Goal: Find contact information: Find contact information

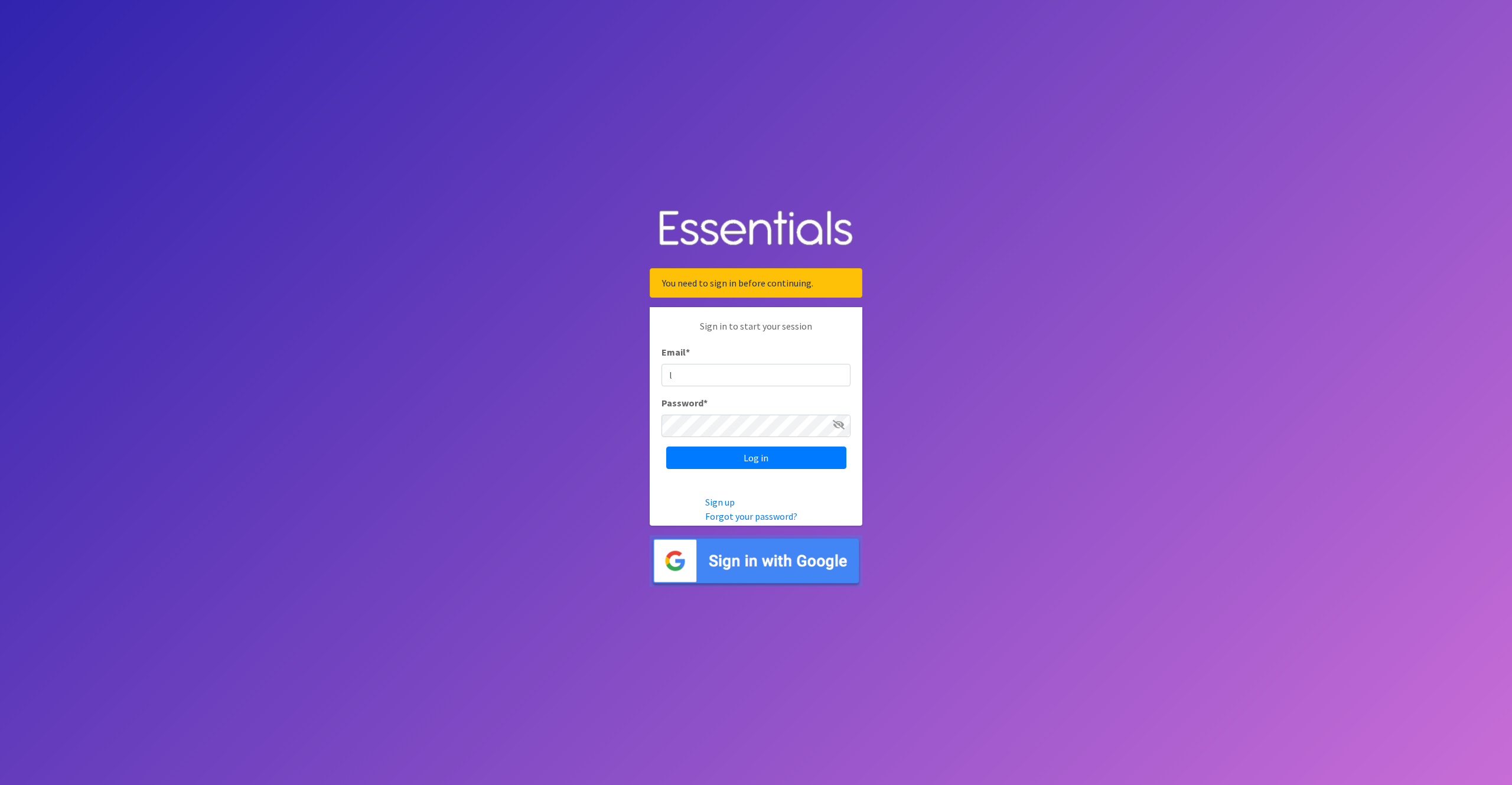
type input "lvashaw@ccozarks.org"
click at [697, 457] on input "Log in" at bounding box center [756, 457] width 180 height 22
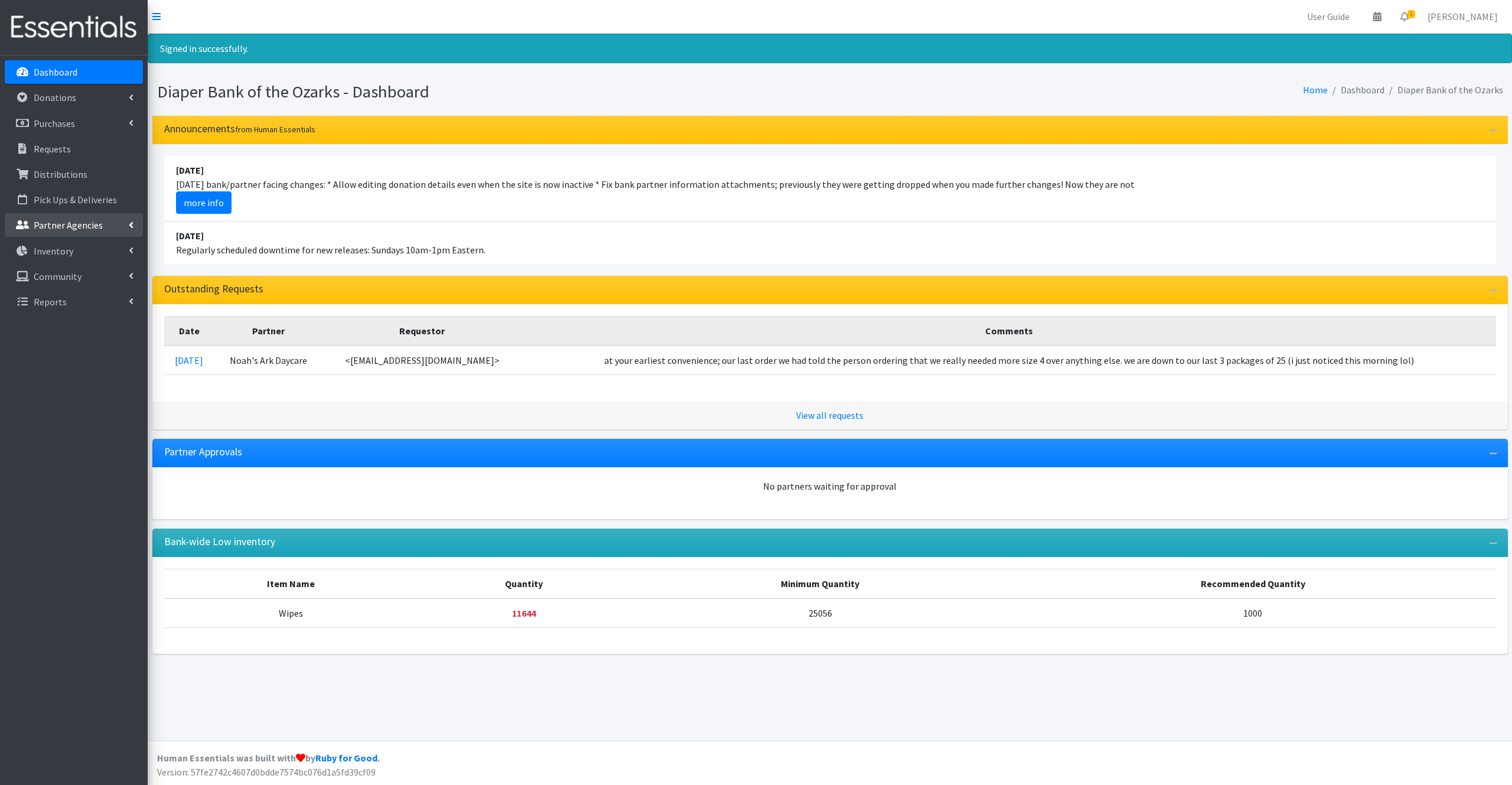
click at [83, 230] on p "Partner Agencies" at bounding box center [67, 225] width 69 height 12
click at [66, 245] on link "All Partners" at bounding box center [73, 251] width 138 height 24
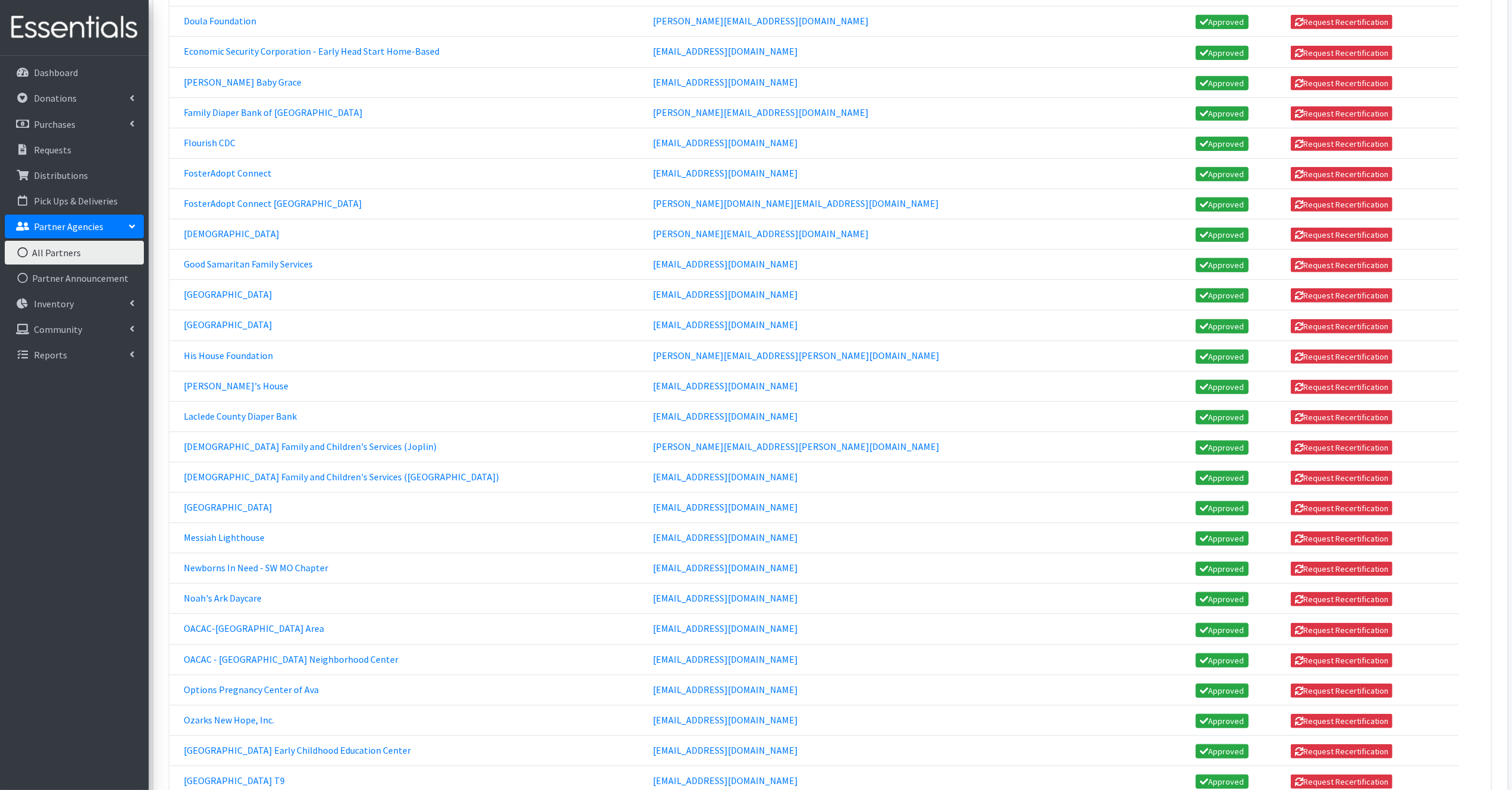
scroll to position [708, 0]
click at [225, 14] on link "Doula Foundation" at bounding box center [219, 20] width 72 height 12
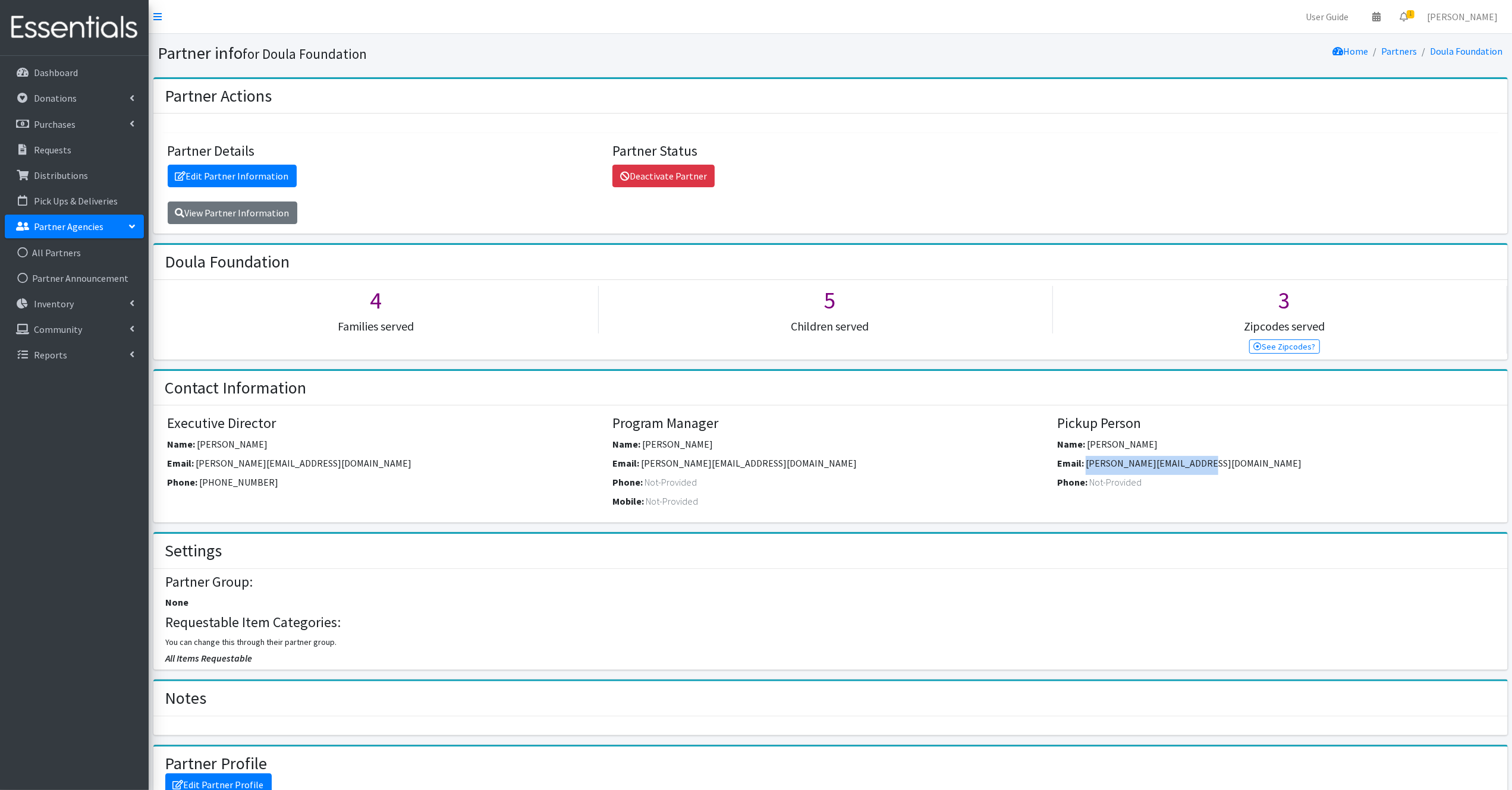
drag, startPoint x: 1208, startPoint y: 461, endPoint x: 1088, endPoint y: 464, distance: 120.0
click at [1088, 464] on div "Email: [PERSON_NAME][EMAIL_ADDRESS][DOMAIN_NAME]" at bounding box center [1275, 465] width 436 height 19
copy span "[PERSON_NAME][EMAIL_ADDRESS][DOMAIN_NAME]"
click at [66, 247] on link "All Partners" at bounding box center [74, 253] width 139 height 24
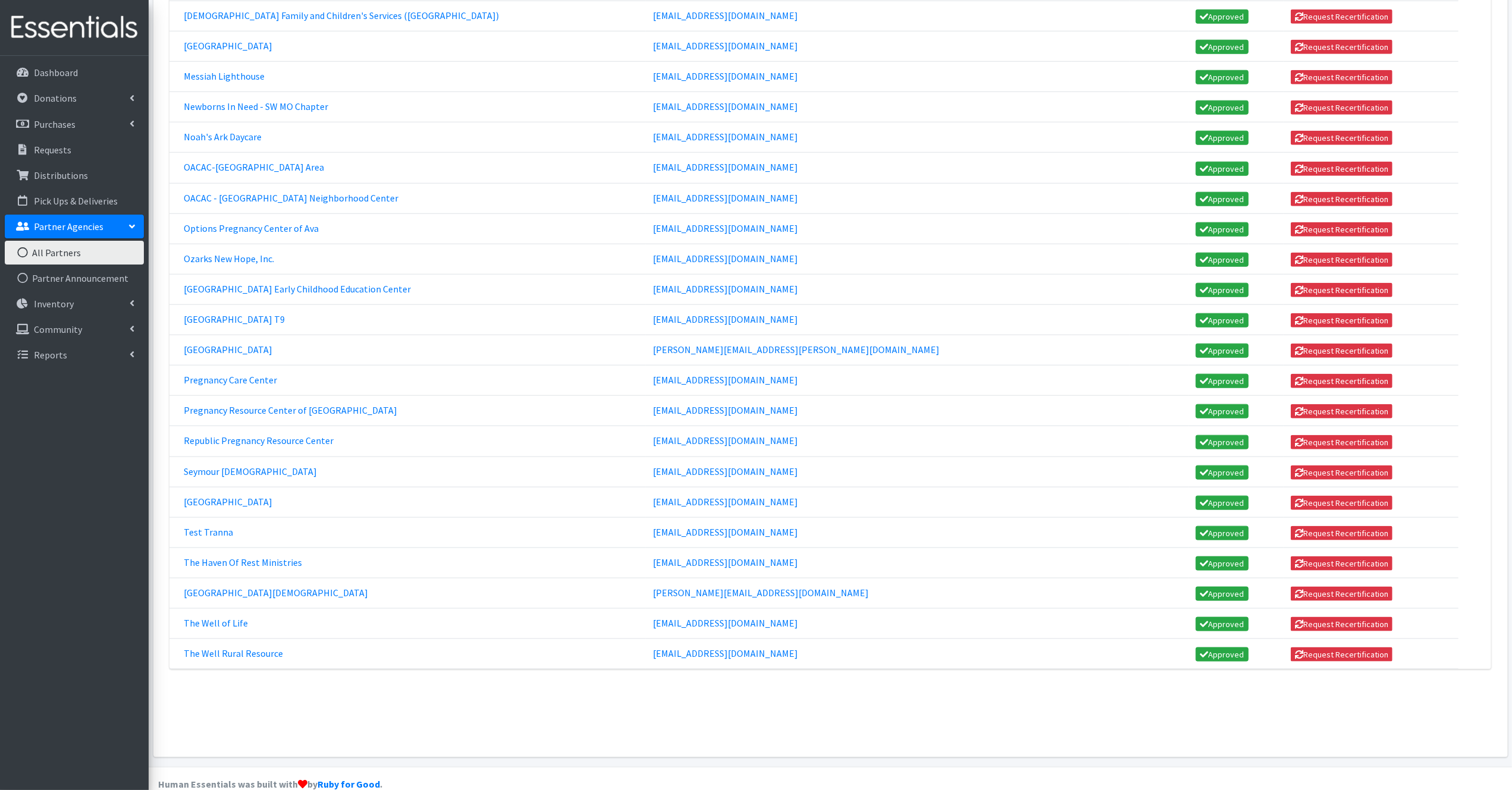
scroll to position [1169, 0]
click at [324, 283] on link "[GEOGRAPHIC_DATA] Early Childhood Education Center" at bounding box center [297, 289] width 227 height 12
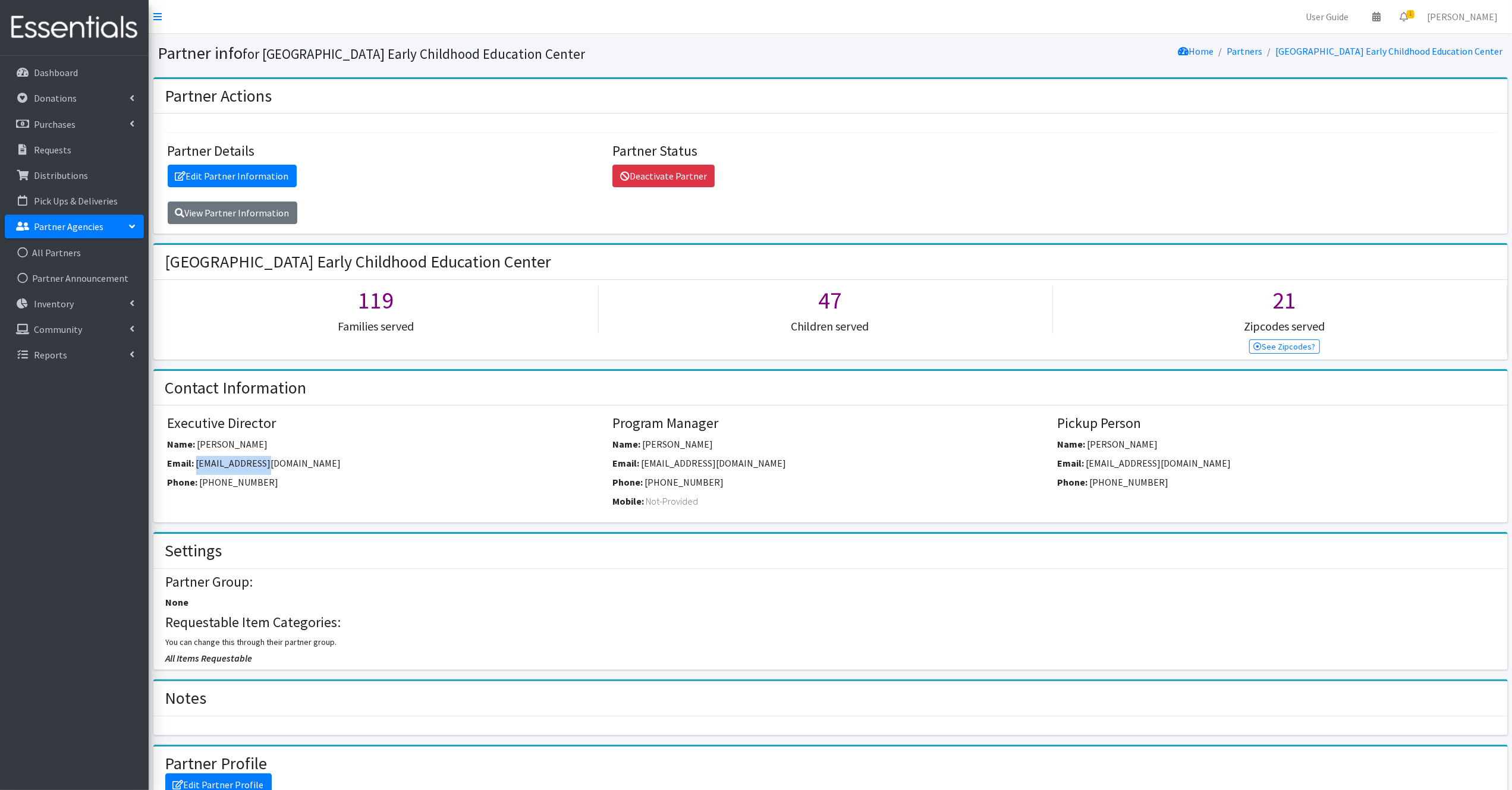
drag, startPoint x: 196, startPoint y: 461, endPoint x: 288, endPoint y: 463, distance: 92.0
click at [288, 463] on div "Email: [EMAIL_ADDRESS][DOMAIN_NAME]" at bounding box center [386, 465] width 436 height 19
copy span "[EMAIL_ADDRESS][DOMAIN_NAME]"
click at [69, 251] on link "All Partners" at bounding box center [74, 253] width 139 height 24
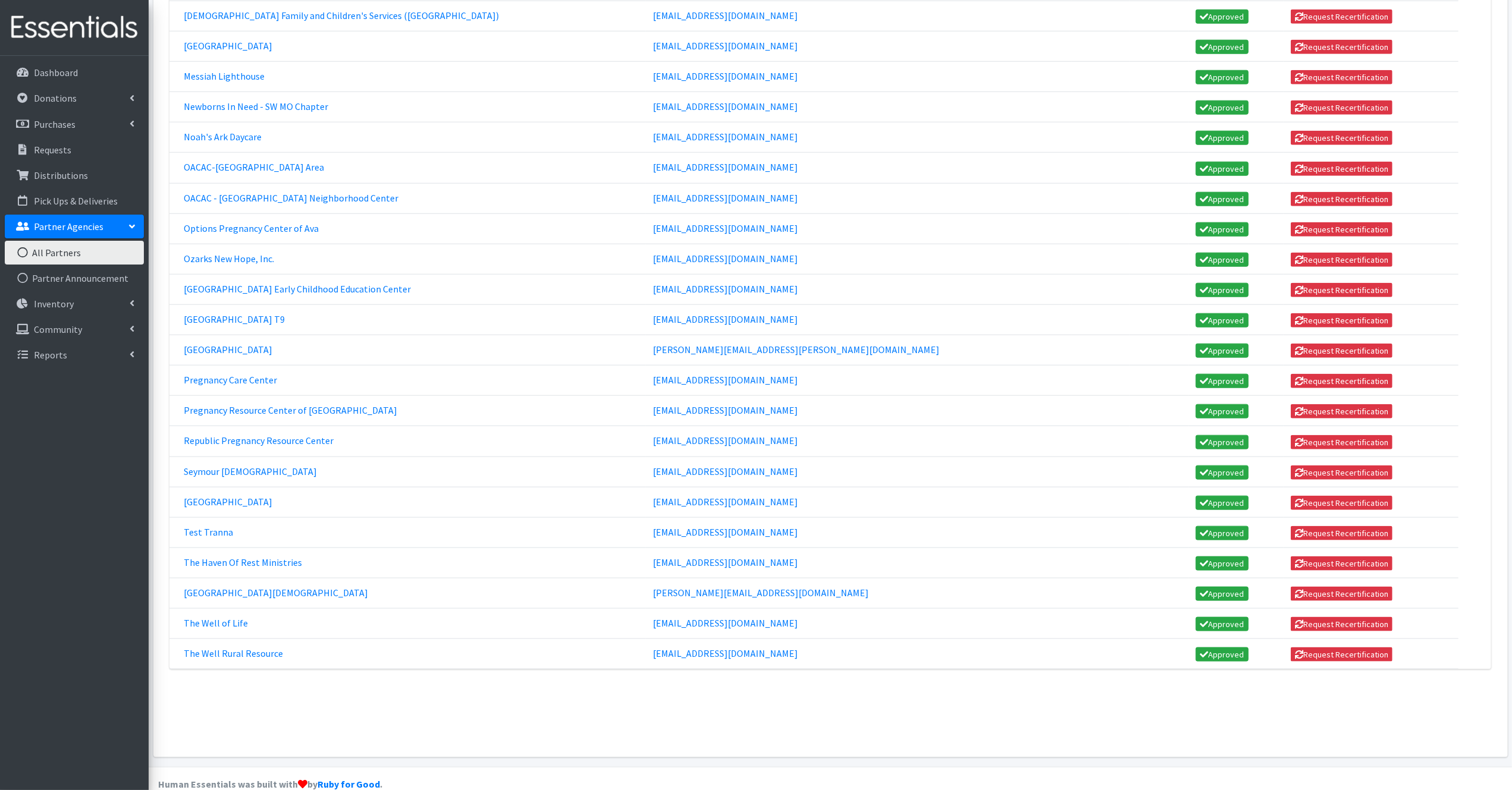
scroll to position [1169, 0]
